Goal: Information Seeking & Learning: Check status

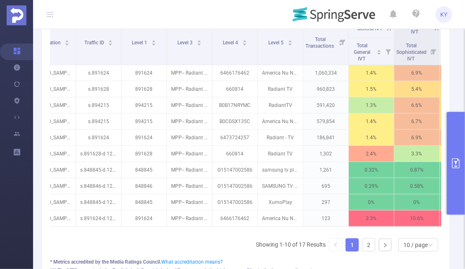
scroll to position [251, 0]
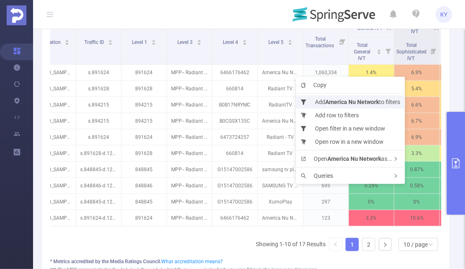
click at [342, 98] on b "America Nu Network" at bounding box center [353, 101] width 54 height 7
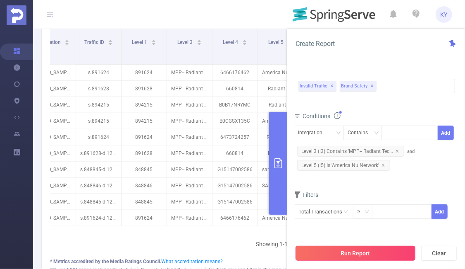
click at [385, 254] on button "Run Report" at bounding box center [356, 252] width 120 height 15
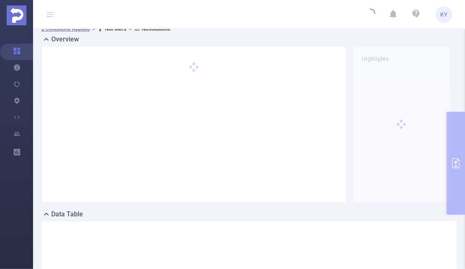
scroll to position [0, 0]
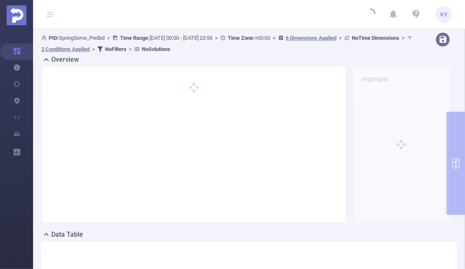
click at [323, 55] on div "Overview" at bounding box center [249, 61] width 416 height 12
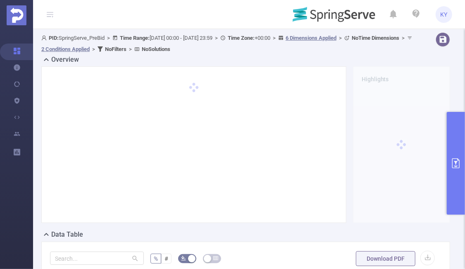
click at [278, 55] on div "Overview" at bounding box center [249, 61] width 416 height 12
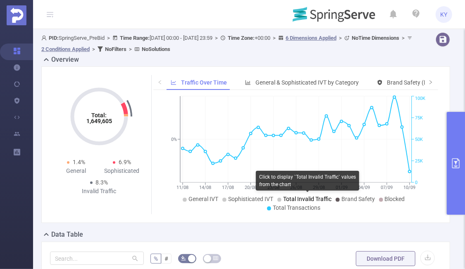
click at [295, 196] on span "Total Invalid Traffic" at bounding box center [307, 198] width 48 height 7
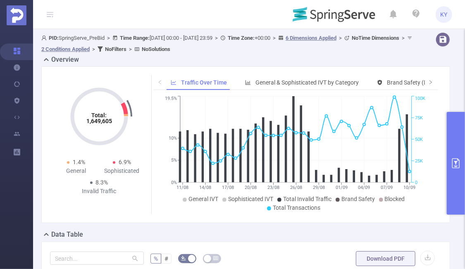
click at [354, 206] on ul "General IVT Sophisticated IVT Total Invalid Traffic Brand Safety Blocked Total …" at bounding box center [296, 202] width 281 height 17
click at [362, 201] on span "Brand Safety" at bounding box center [359, 198] width 34 height 7
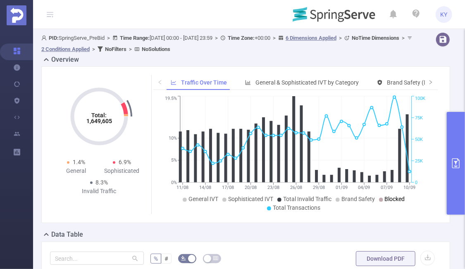
click at [389, 201] on span "Blocked" at bounding box center [395, 198] width 20 height 7
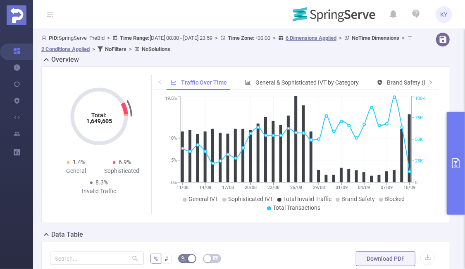
click at [456, 164] on icon "primary" at bounding box center [456, 163] width 10 height 10
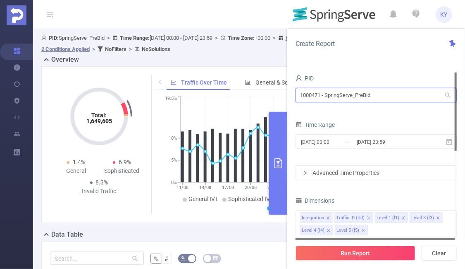
click at [374, 97] on input "1000471 - SpringServe_PreBid" at bounding box center [376, 95] width 161 height 14
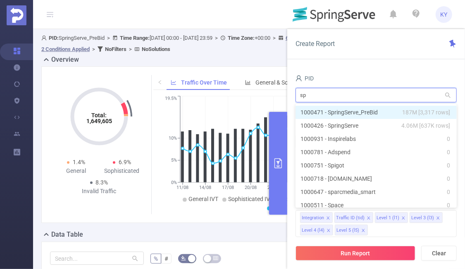
type input "spr"
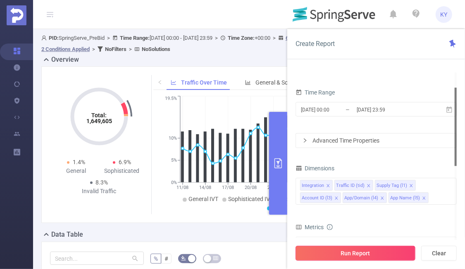
click at [355, 254] on button "Run Report" at bounding box center [356, 252] width 120 height 15
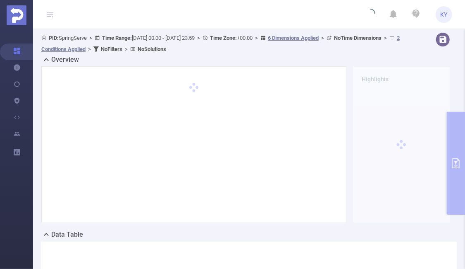
click at [329, 59] on div "Overview" at bounding box center [249, 61] width 416 height 12
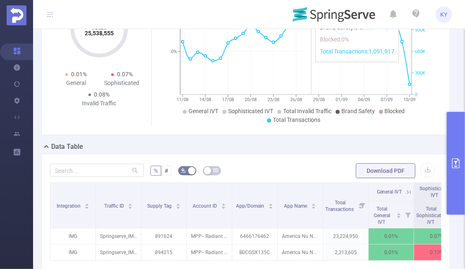
scroll to position [79, 0]
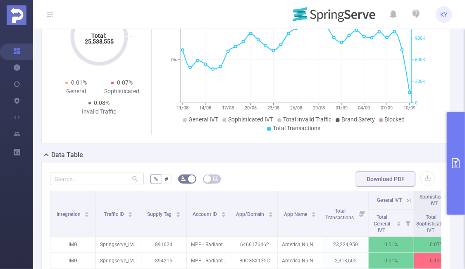
click at [408, 199] on icon at bounding box center [408, 200] width 7 height 7
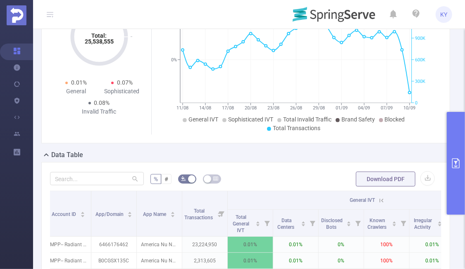
scroll to position [0, 257]
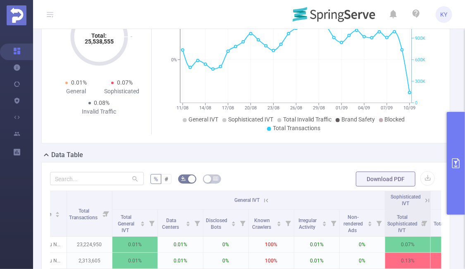
click at [266, 197] on icon at bounding box center [266, 200] width 7 height 7
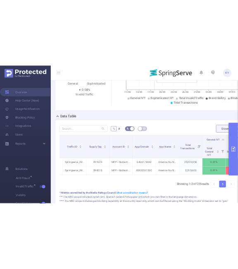
scroll to position [185, 0]
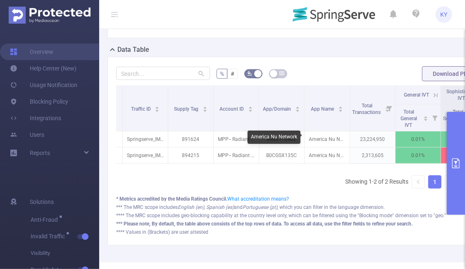
click at [280, 137] on div "America Nu Network" at bounding box center [274, 136] width 53 height 13
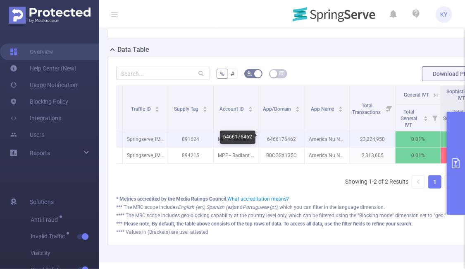
click at [274, 140] on p "6466176462" at bounding box center [281, 139] width 45 height 16
copy p "6466176462"
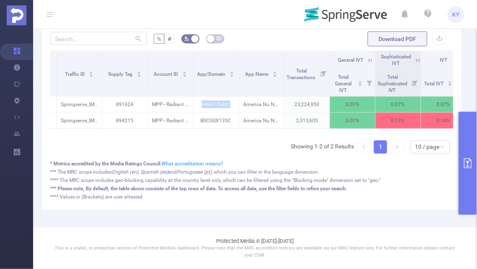
scroll to position [212, 0]
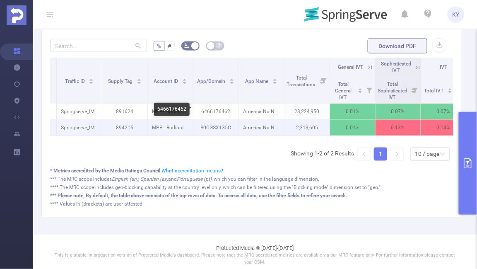
click at [218, 127] on p "B0CGSX135C" at bounding box center [215, 128] width 45 height 16
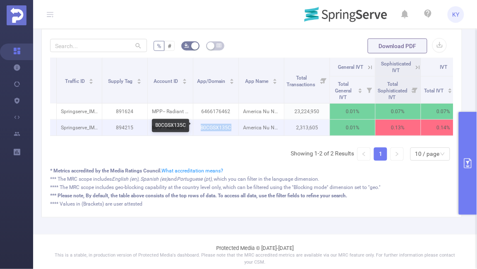
click at [218, 127] on p "B0CGSX135C" at bounding box center [215, 128] width 45 height 16
copy p "B0CGSX135C"
